Goal: Task Accomplishment & Management: Use online tool/utility

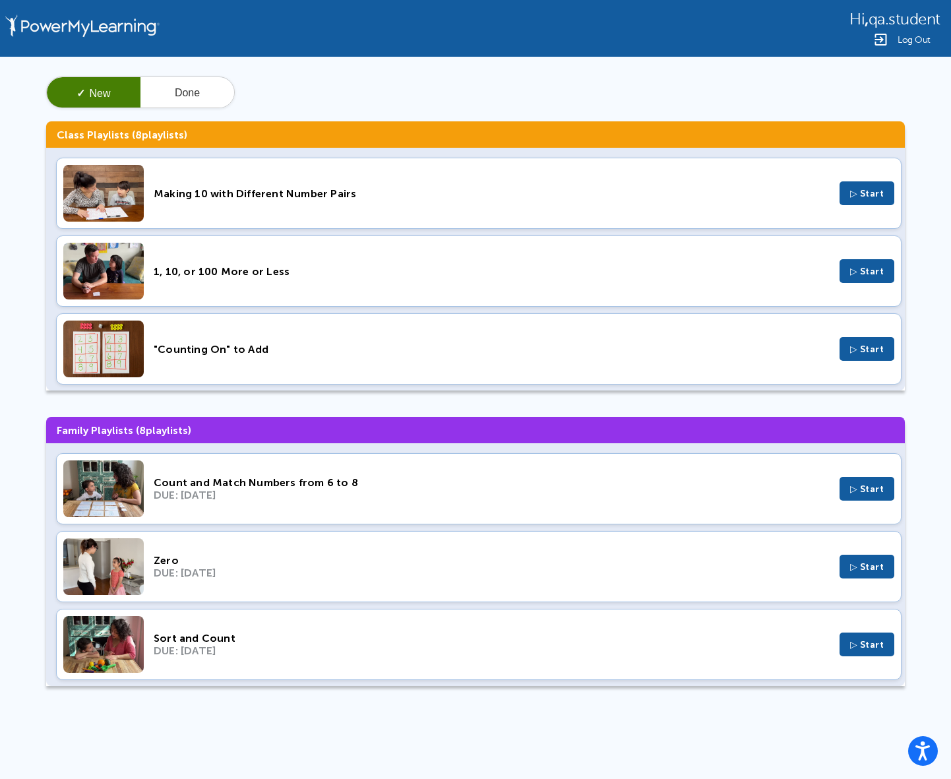
click at [854, 352] on span "▷ Start" at bounding box center [867, 349] width 34 height 11
click at [910, 36] on span "Log Out" at bounding box center [913, 40] width 33 height 10
click at [920, 43] on span "Log Out" at bounding box center [913, 40] width 33 height 10
